Goal: Find specific page/section

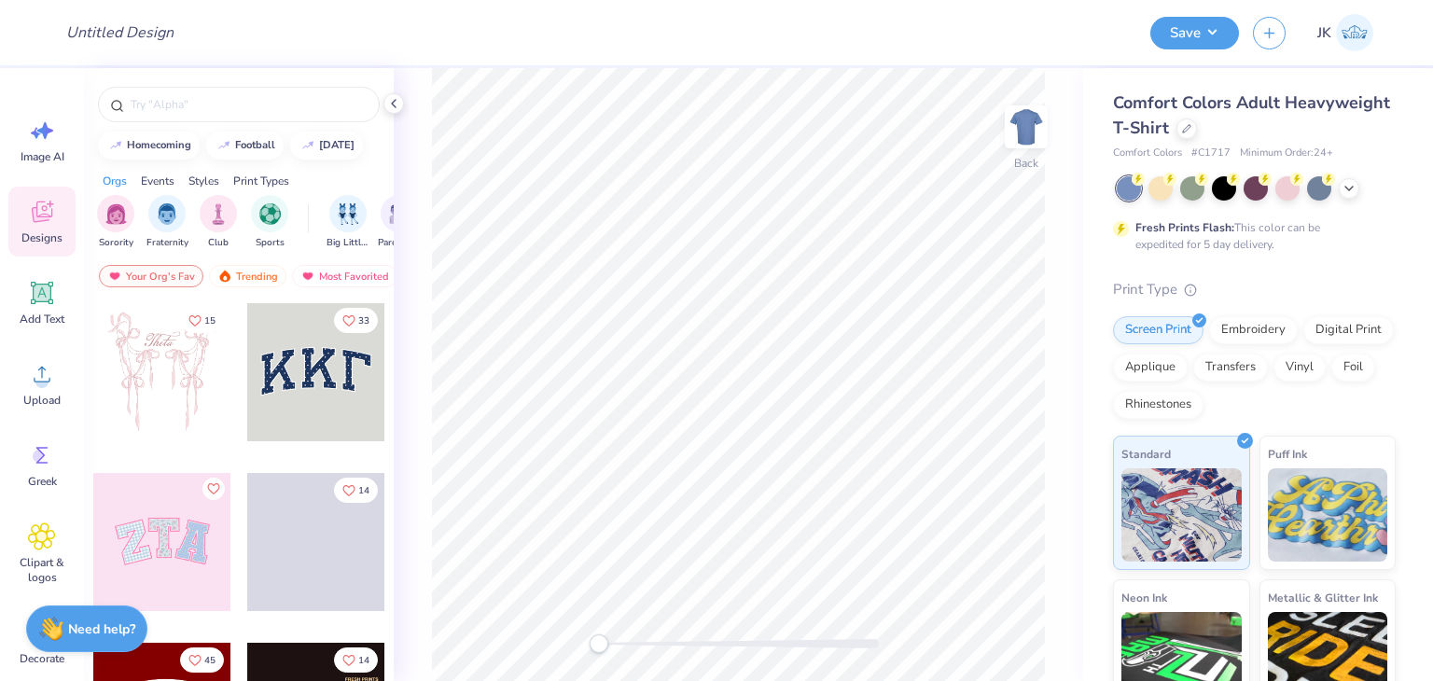
click at [54, 634] on img at bounding box center [51, 629] width 24 height 24
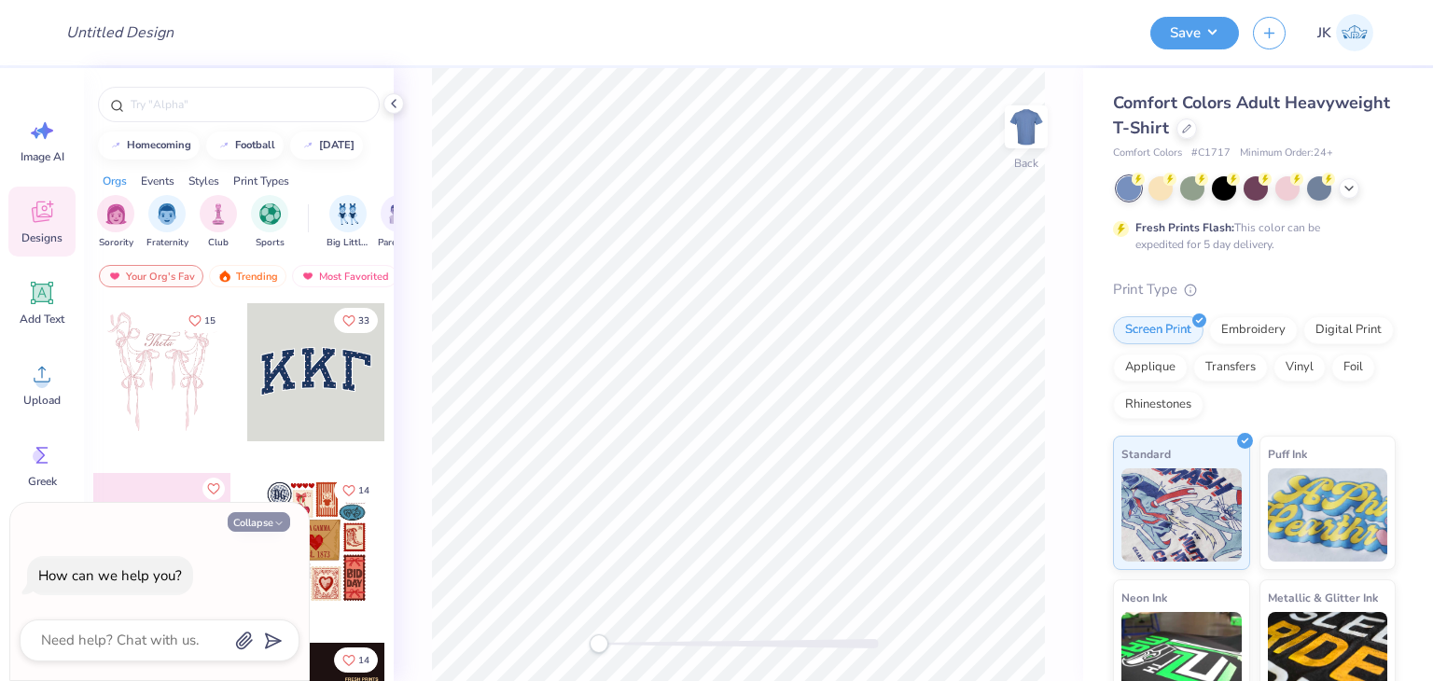
click at [272, 521] on button "Collapse" at bounding box center [259, 522] width 63 height 20
type textarea "x"
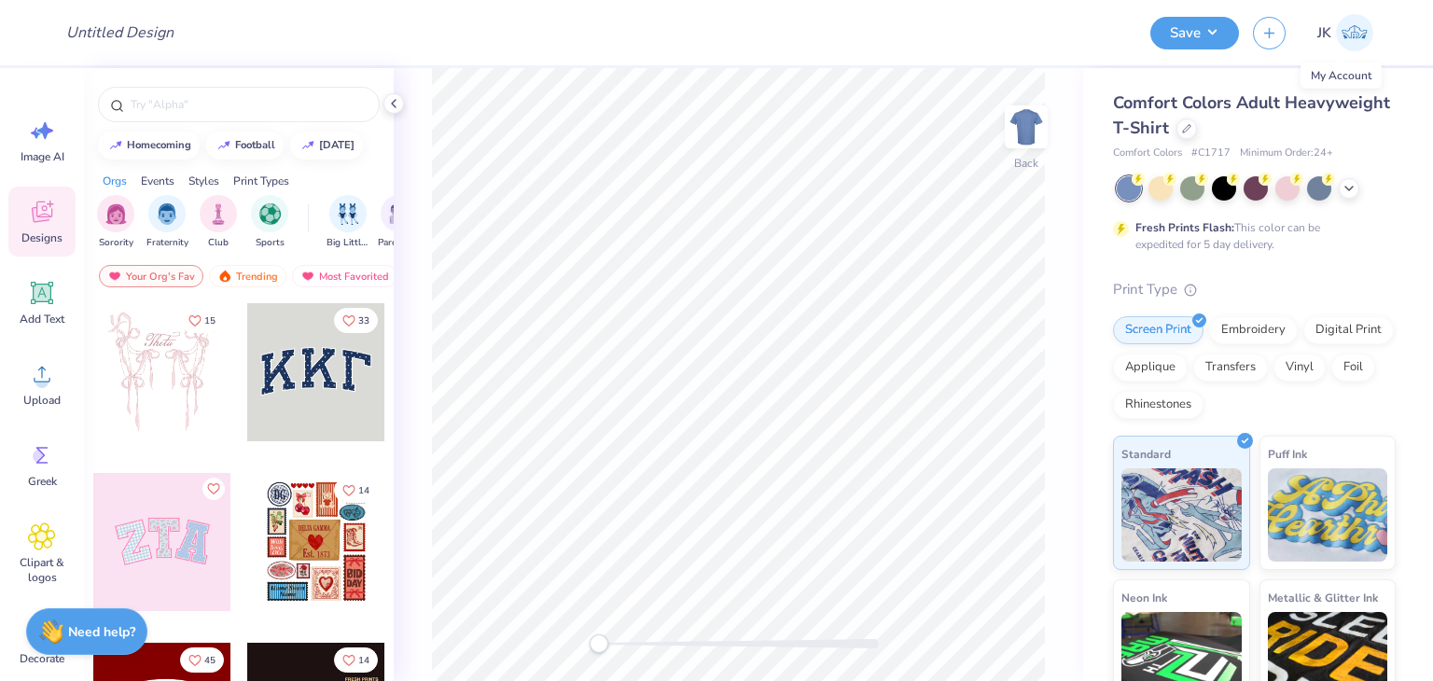
click at [1349, 31] on img at bounding box center [1354, 32] width 37 height 37
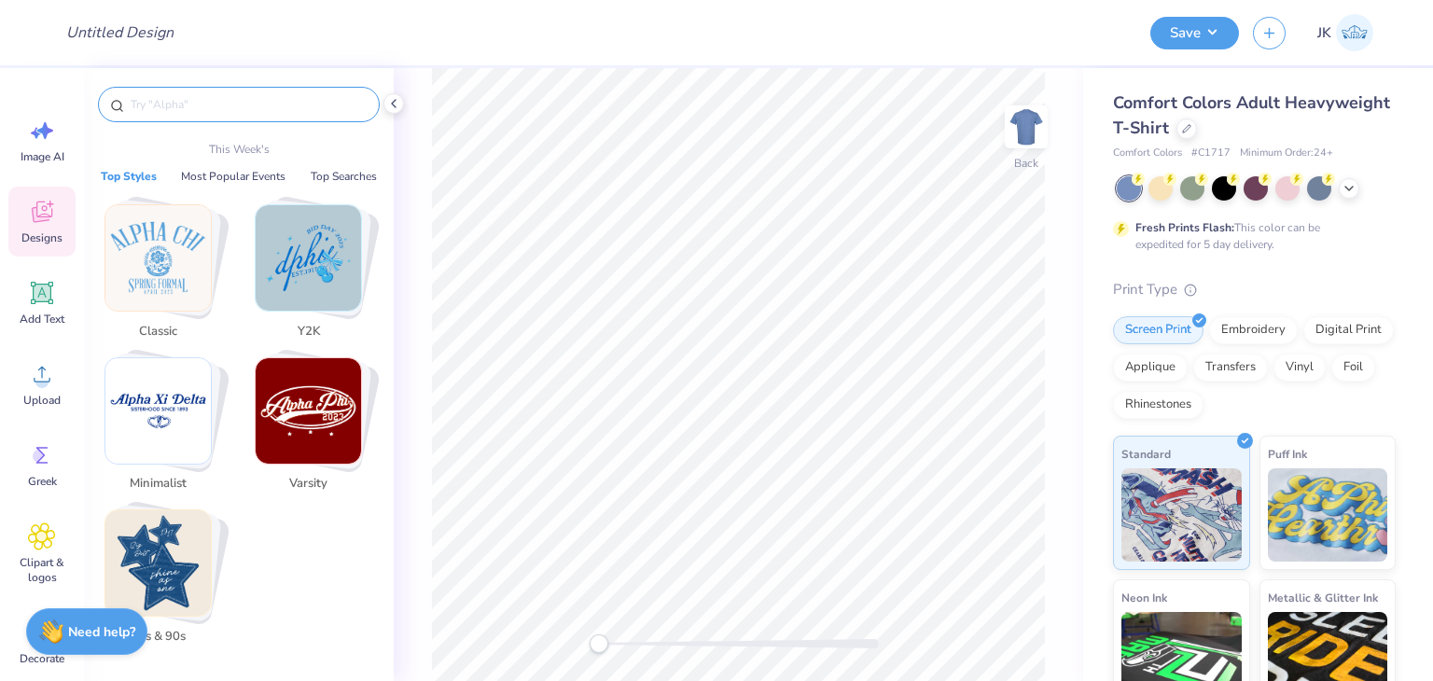
click at [175, 112] on input "text" at bounding box center [248, 104] width 239 height 19
click at [168, 105] on input "text" at bounding box center [248, 104] width 239 height 19
paste input "FP100 & FP116"
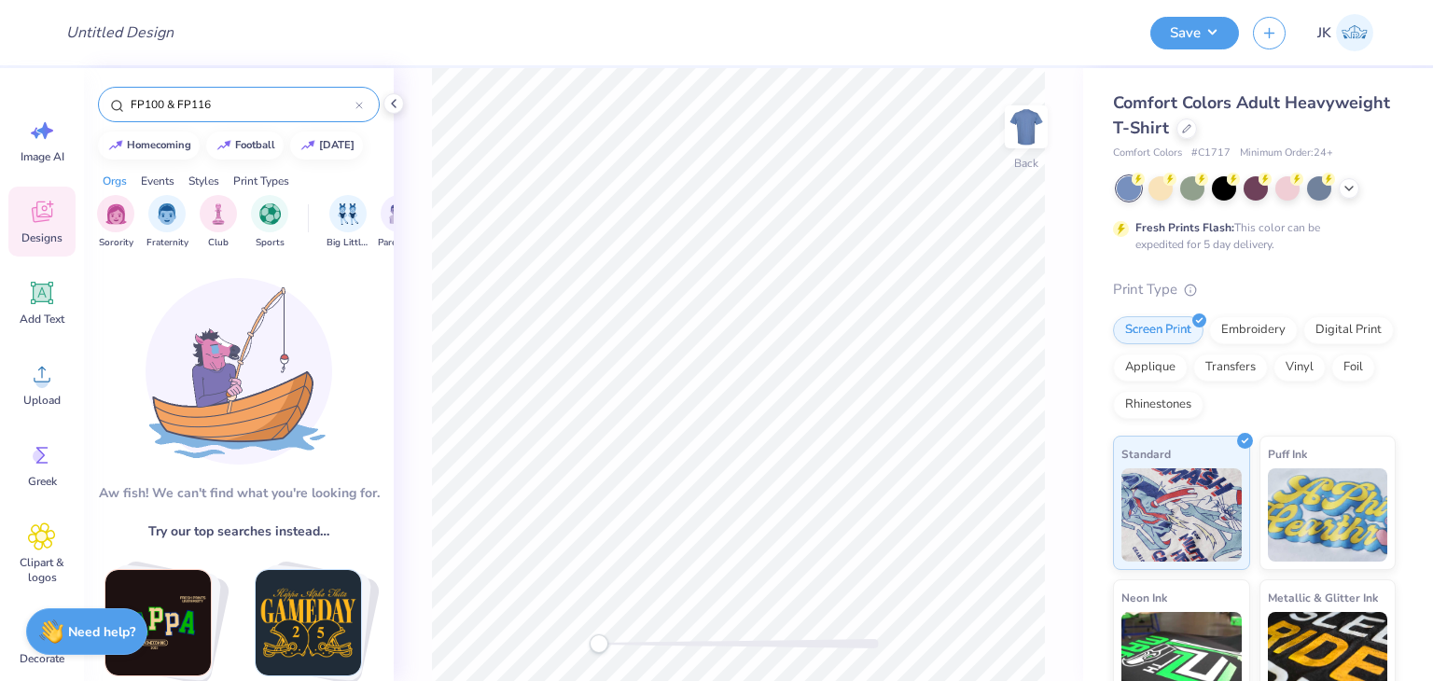
drag, startPoint x: 213, startPoint y: 113, endPoint x: 165, endPoint y: 110, distance: 47.7
click at [165, 110] on input "FP100 & FP116" at bounding box center [242, 104] width 227 height 19
type input "FP100"
click at [1274, 24] on icon "button" at bounding box center [1270, 30] width 16 height 16
